Goal: Entertainment & Leisure: Browse casually

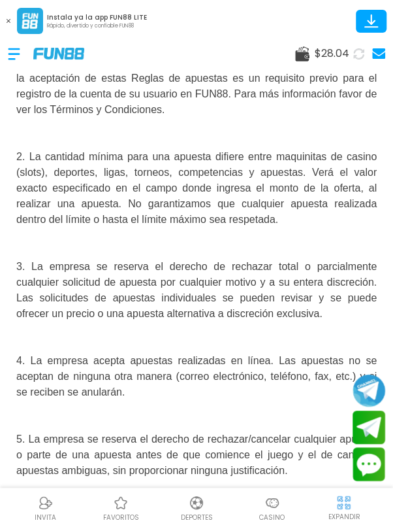
click at [16, 57] on div at bounding box center [20, 54] width 25 height 39
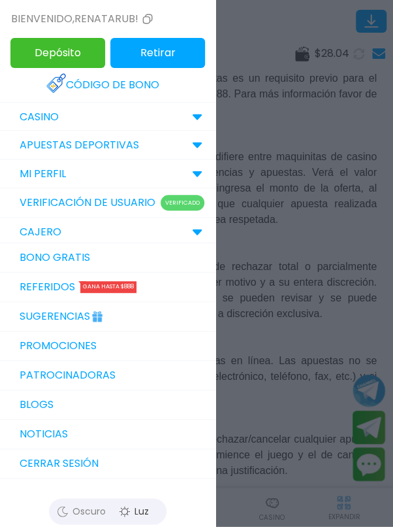
click at [192, 115] on icon at bounding box center [197, 117] width 10 height 7
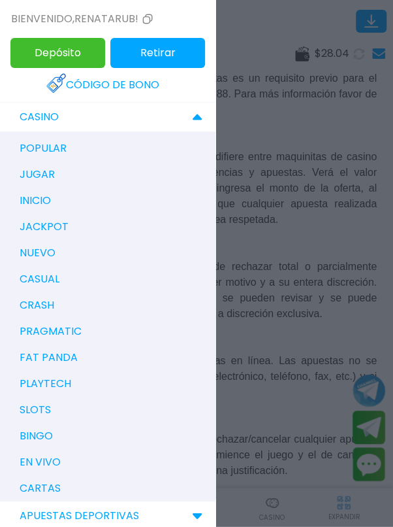
click at [338, 183] on div at bounding box center [196, 263] width 393 height 527
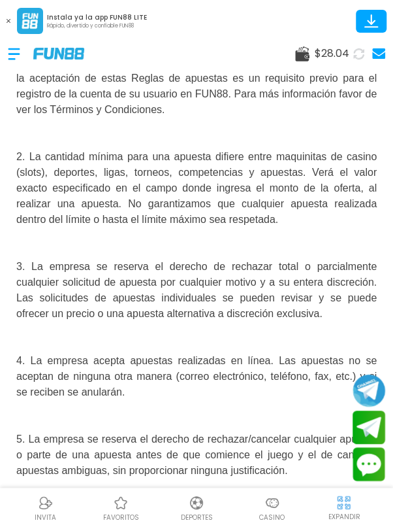
click at [274, 499] on img at bounding box center [273, 503] width 16 height 16
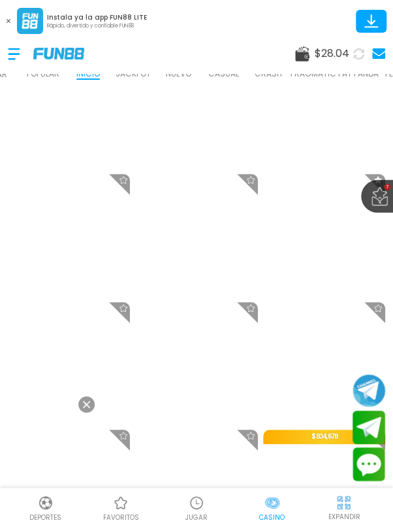
scroll to position [450, 0]
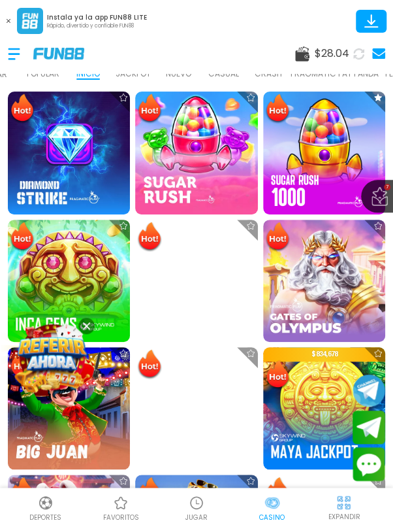
click at [86, 331] on button at bounding box center [86, 326] width 16 height 16
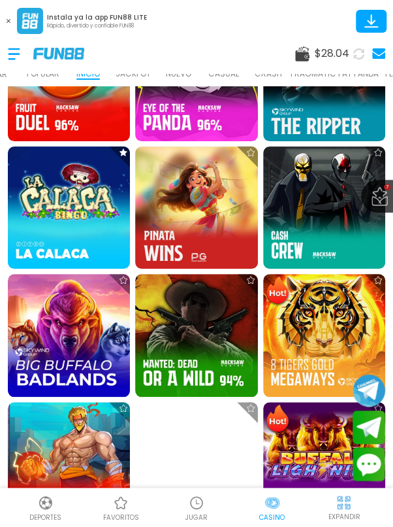
scroll to position [1416, 0]
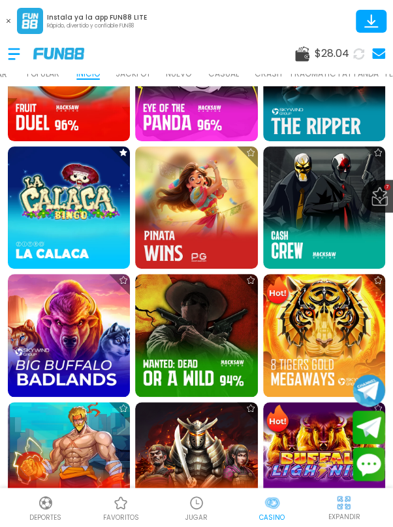
click at [78, 193] on img at bounding box center [69, 207] width 122 height 122
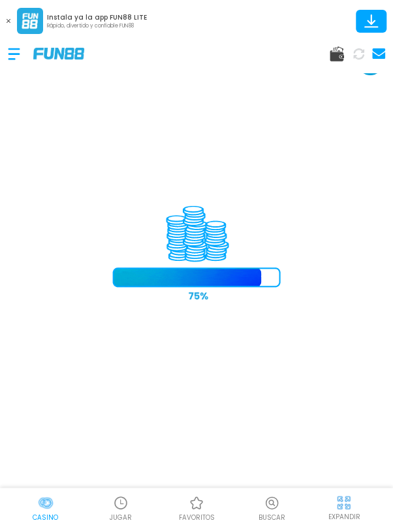
click at [6, 25] on button at bounding box center [8, 20] width 17 height 17
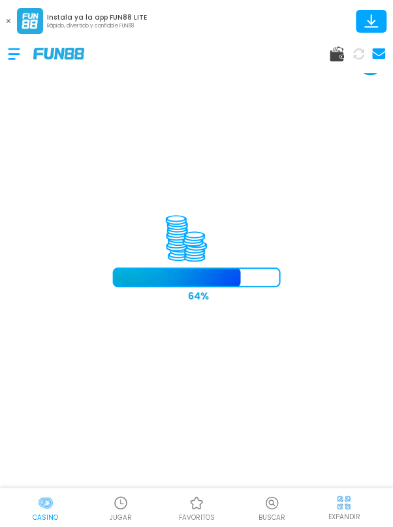
click at [8, 35] on div at bounding box center [20, 54] width 25 height 39
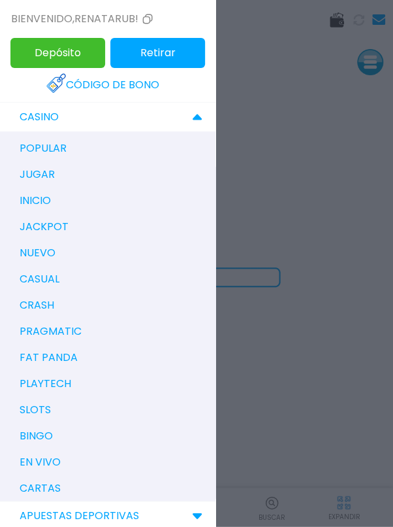
click at [325, 251] on div at bounding box center [196, 263] width 393 height 527
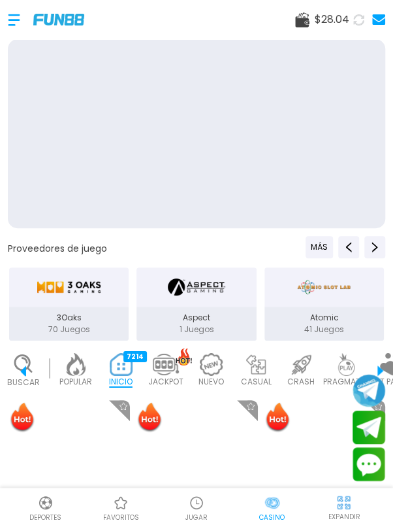
click at [75, 313] on p "3Oaks" at bounding box center [69, 318] width 120 height 12
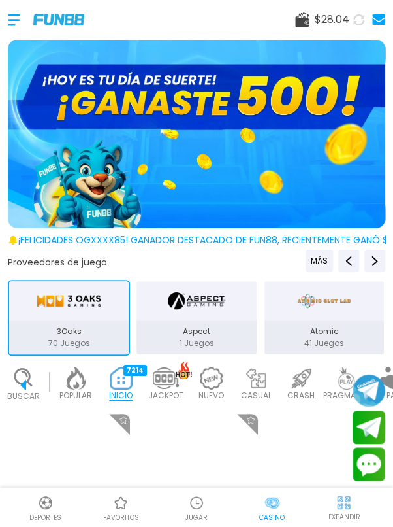
click at [74, 305] on img "3Oaks" at bounding box center [69, 300] width 65 height 29
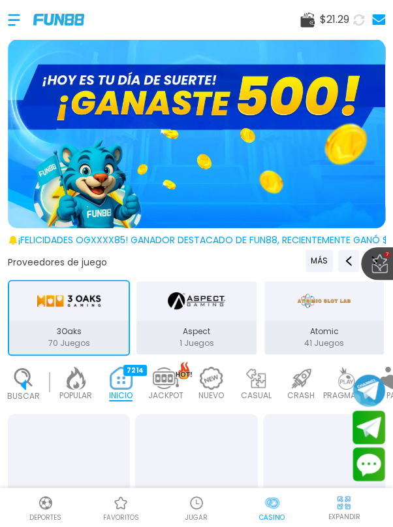
click at [78, 303] on img "3Oaks" at bounding box center [69, 300] width 65 height 29
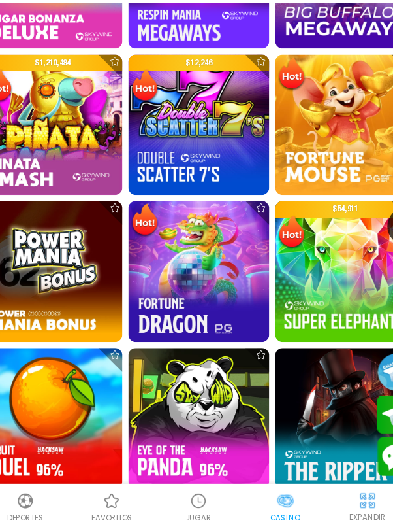
scroll to position [18, 0]
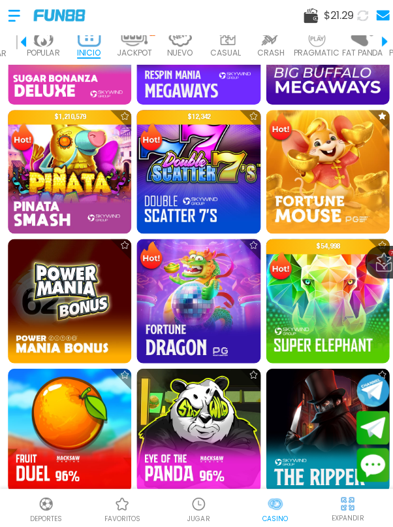
click at [62, 406] on img at bounding box center [69, 429] width 122 height 122
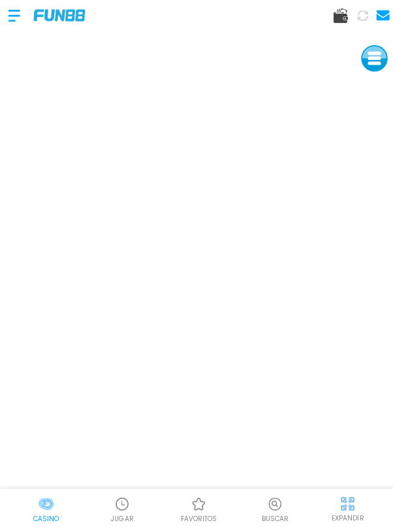
scroll to position [59, 0]
click at [164, 257] on iframe at bounding box center [196, 263] width 393 height 448
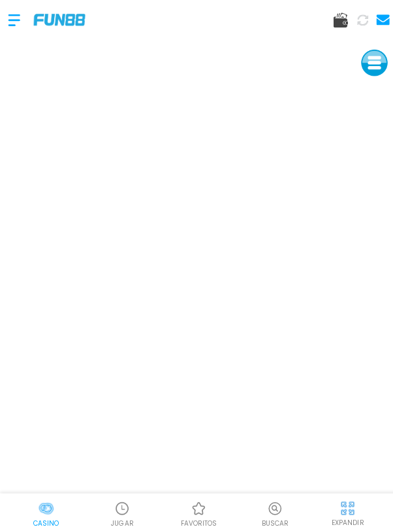
scroll to position [0, 0]
click at [352, 506] on div "EXPANDIR" at bounding box center [344, 506] width 83 height 29
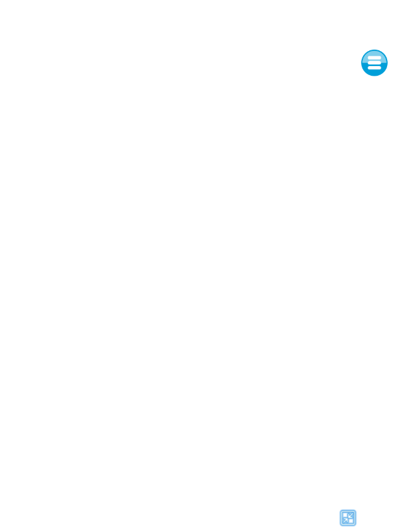
click at [350, 511] on img at bounding box center [345, 512] width 20 height 20
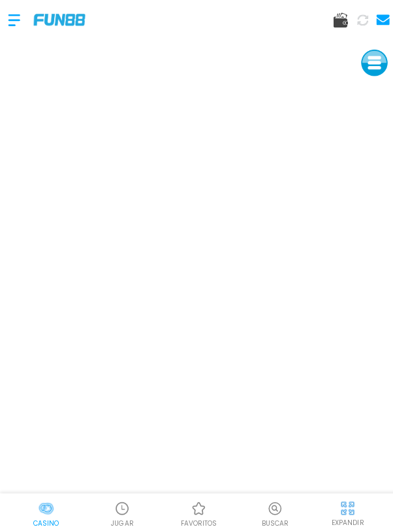
click at [348, 516] on p "EXPANDIR" at bounding box center [344, 517] width 32 height 10
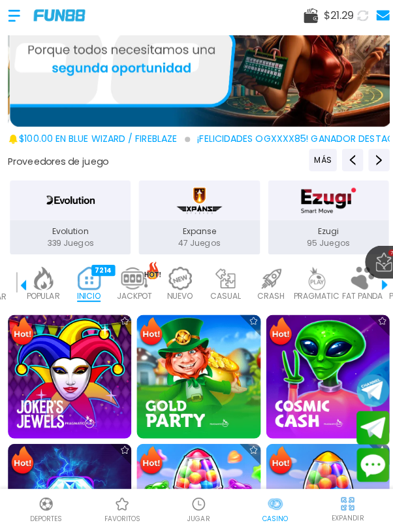
scroll to position [99, 0]
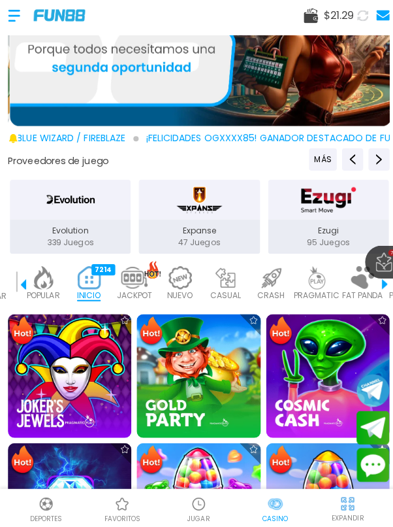
click at [41, 281] on img at bounding box center [43, 279] width 26 height 23
click at [51, 291] on p "POPULAR" at bounding box center [43, 297] width 33 height 12
click at [48, 284] on img at bounding box center [43, 279] width 26 height 23
click at [50, 281] on img at bounding box center [43, 279] width 26 height 23
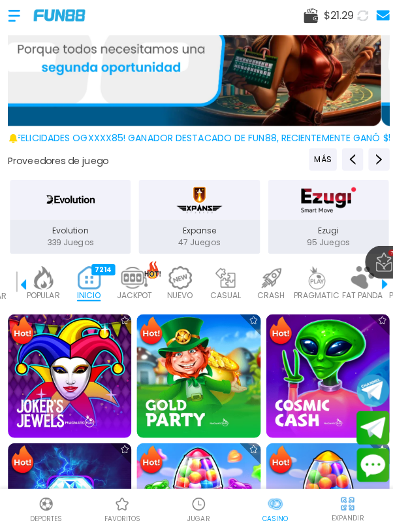
click at [128, 291] on p "JACKPOT" at bounding box center [133, 297] width 35 height 12
click at [146, 284] on img at bounding box center [133, 279] width 26 height 23
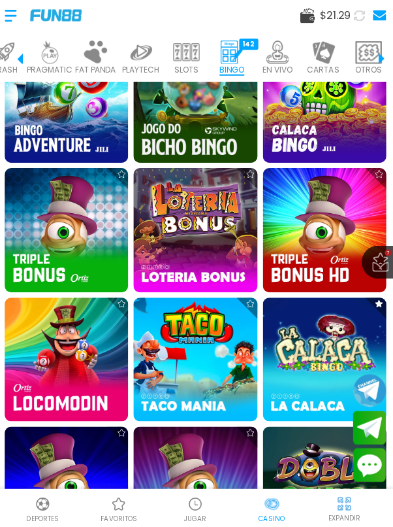
scroll to position [436, 0]
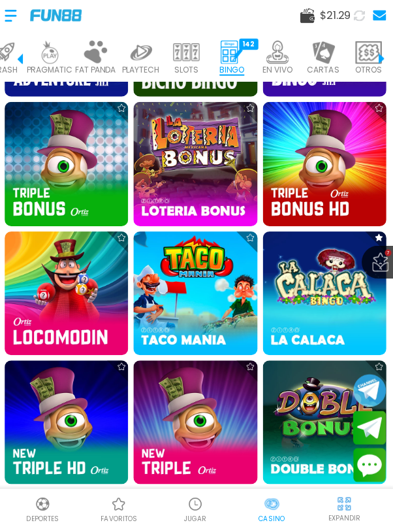
click at [36, 319] on img at bounding box center [69, 294] width 122 height 122
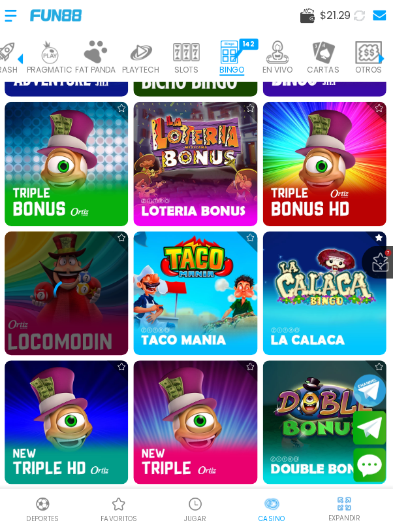
click at [61, 318] on div at bounding box center [69, 294] width 122 height 122
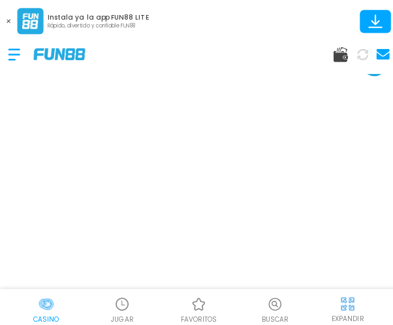
click at [120, 291] on body "Instala ya la app FUN88 LITE Rápido, divertido y confiable FUN88 Casino JUGAR f…" at bounding box center [196, 162] width 393 height 325
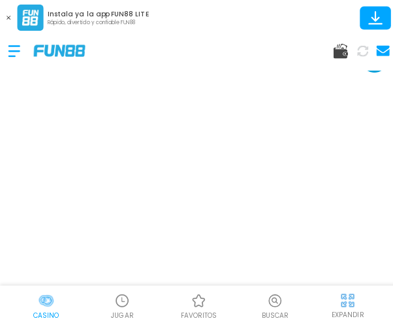
click at [382, 245] on body "Instala ya la app FUN88 LITE Rápido, divertido y confiable FUN88 Casino JUGAR f…" at bounding box center [196, 162] width 393 height 325
click at [5, 27] on button at bounding box center [8, 20] width 17 height 17
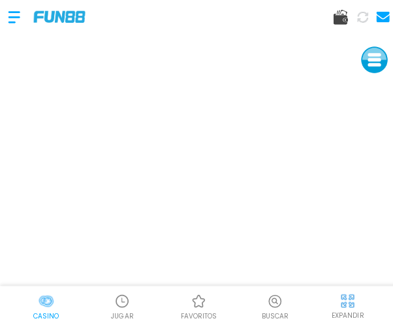
click at [11, 22] on div at bounding box center [20, 20] width 25 height 39
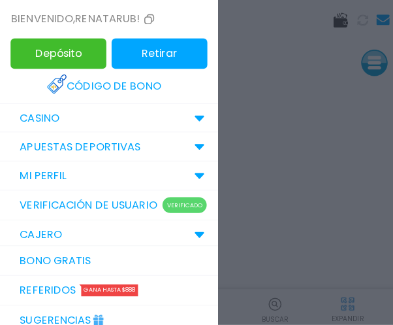
click at [250, 16] on div at bounding box center [196, 162] width 393 height 325
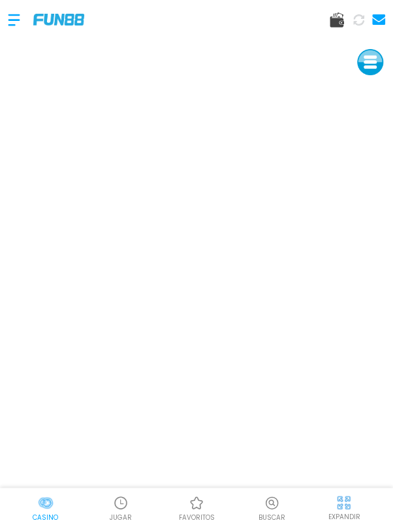
click at [284, 522] on p "Buscar" at bounding box center [272, 517] width 27 height 10
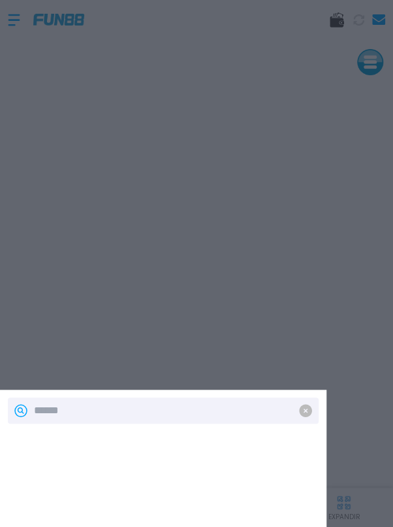
click at [276, 371] on div at bounding box center [196, 263] width 393 height 527
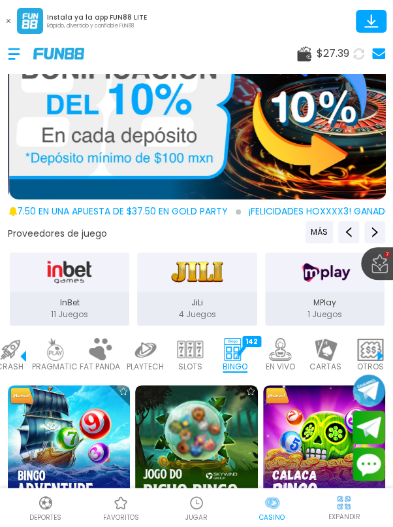
click at [327, 85] on img at bounding box center [198, 104] width 378 height 189
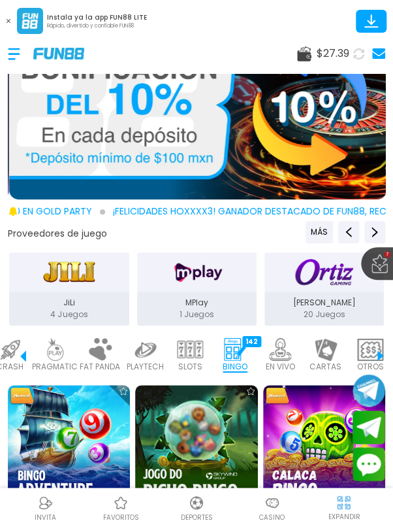
click at [4, 27] on button at bounding box center [8, 20] width 17 height 17
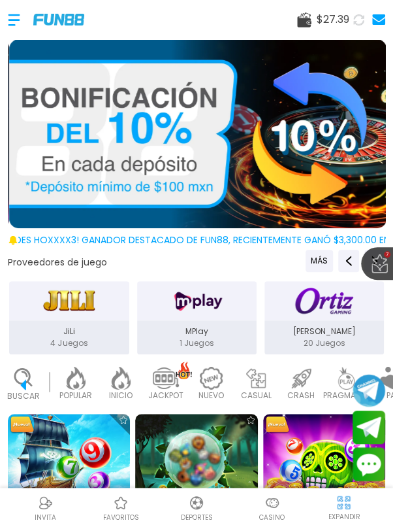
click at [201, 61] on body "$ 27.39 7 favoritos ¡FELICIDADES ogxxxx85! GANADOR DESTACADO DE FUN88, RECIENTE…" at bounding box center [196, 283] width 393 height 566
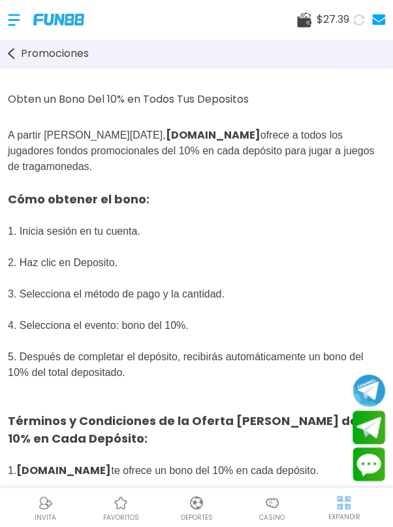
click at [24, 61] on span "Promociones" at bounding box center [55, 54] width 68 height 16
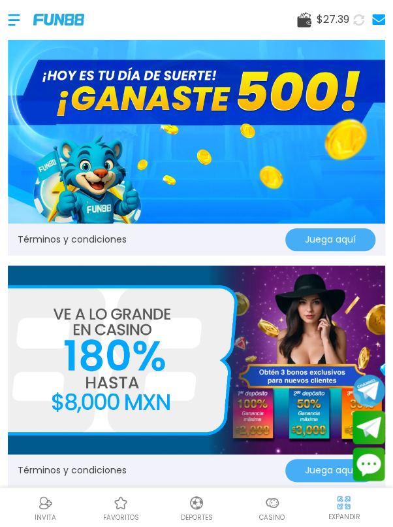
scroll to position [16, 0]
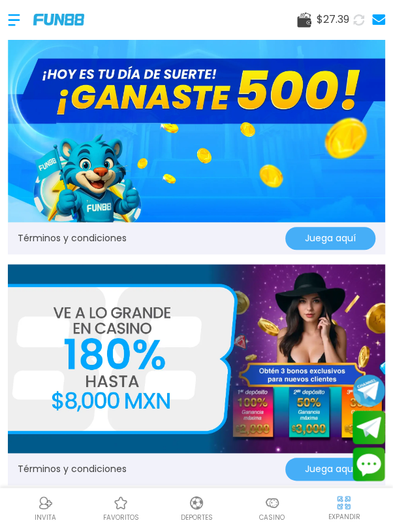
click at [335, 521] on p "EXPANDIR" at bounding box center [344, 517] width 32 height 10
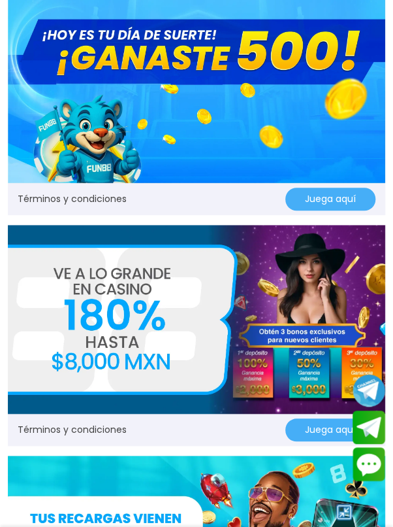
click at [337, 521] on img at bounding box center [345, 512] width 20 height 20
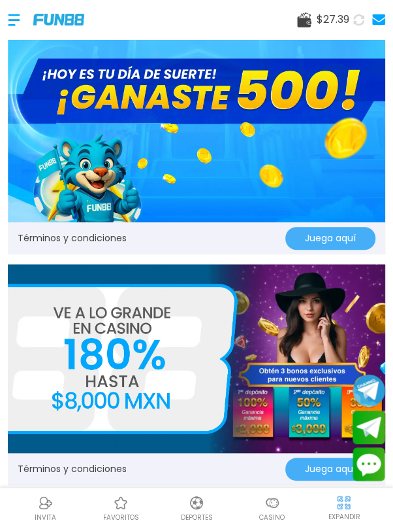
click at [267, 522] on p "Casino" at bounding box center [271, 517] width 25 height 10
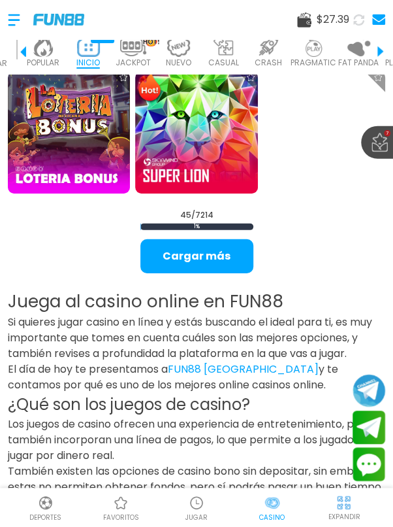
scroll to position [2154, 0]
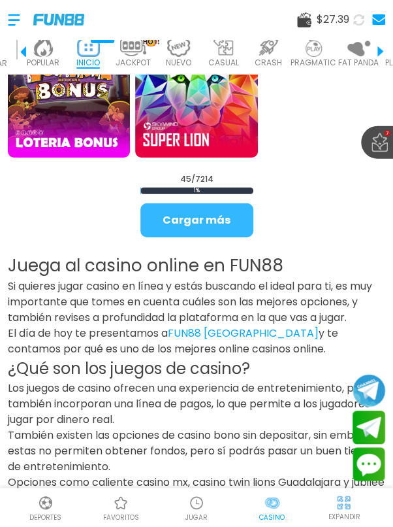
click at [146, 231] on button "Cargar más" at bounding box center [196, 220] width 113 height 34
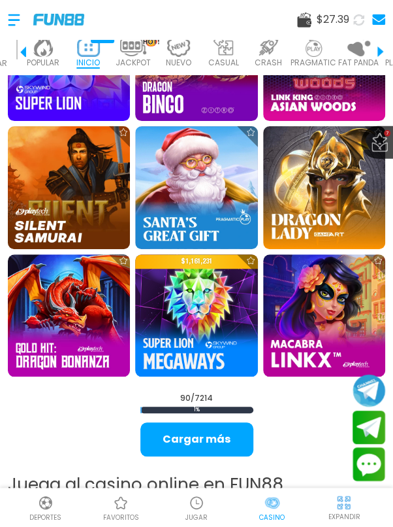
scroll to position [3901, 0]
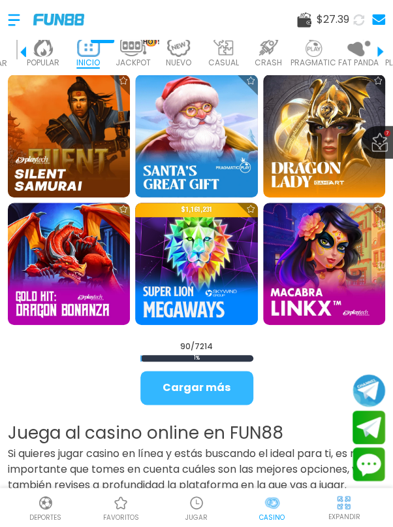
click at [203, 390] on button "Cargar más" at bounding box center [196, 387] width 113 height 34
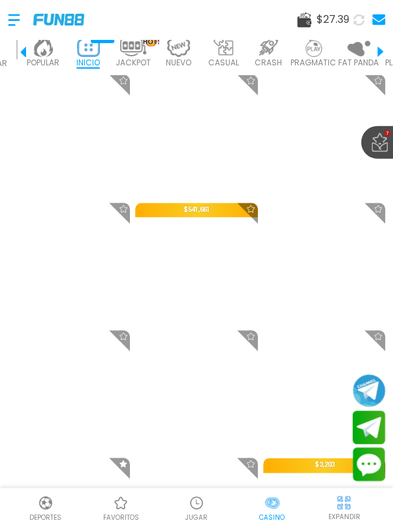
click at [245, 231] on span at bounding box center [196, 264] width 122 height 122
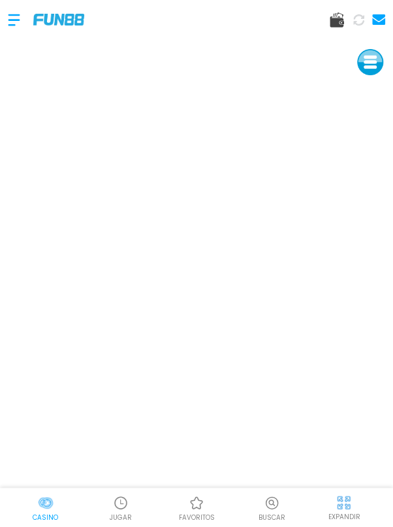
click at [319, 491] on div "Casino JUGAR favoritos Buscar EXPANDIR" at bounding box center [196, 506] width 393 height 39
click at [139, 490] on div "Casino JUGAR favoritos Buscar EXPANDIR" at bounding box center [196, 506] width 393 height 39
click at [187, 496] on div at bounding box center [197, 503] width 20 height 20
